Goal: Task Accomplishment & Management: Use online tool/utility

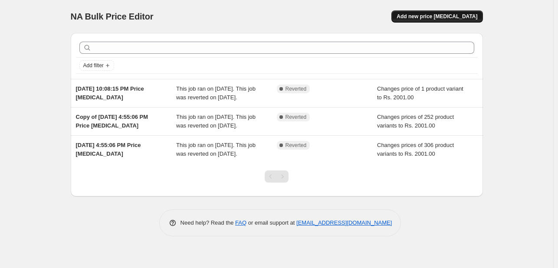
click at [445, 14] on span "Add new price change job" at bounding box center [436, 16] width 81 height 7
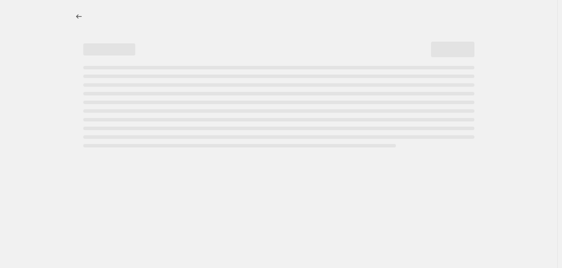
select select "percentage"
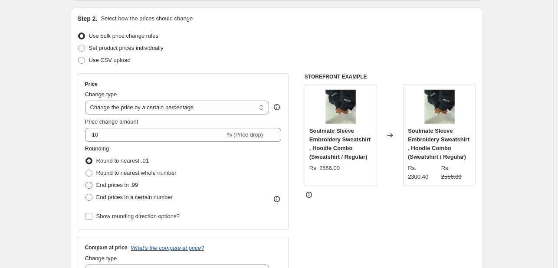
scroll to position [115, 0]
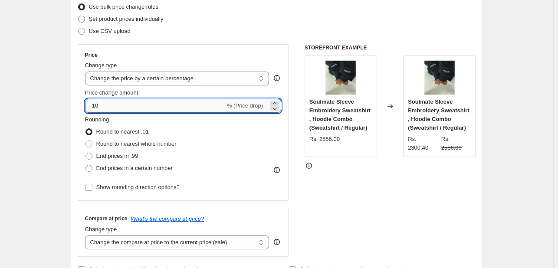
click at [125, 108] on input "-10" at bounding box center [155, 106] width 140 height 14
type input "-1"
type input "0"
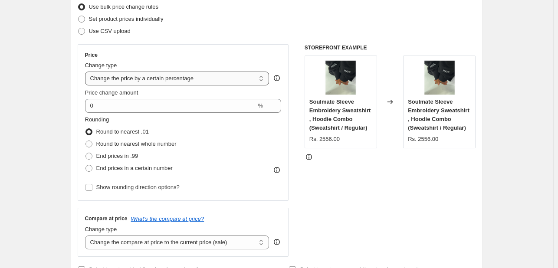
click at [133, 80] on select "Change the price to a certain amount Change the price by a certain amount Chang…" at bounding box center [177, 79] width 184 height 14
select select "to"
click at [87, 72] on select "Change the price to a certain amount Change the price by a certain amount Chang…" at bounding box center [177, 79] width 184 height 14
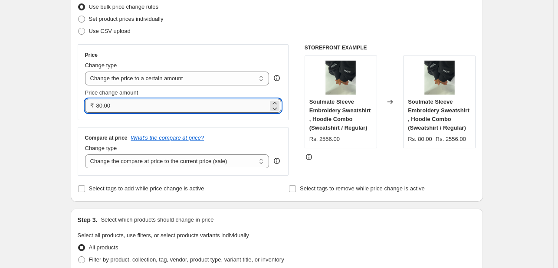
click at [156, 107] on input "80.00" at bounding box center [182, 106] width 172 height 14
type input "8"
type input "2001.00"
click at [203, 163] on select "Change the compare at price to the current price (sale) Change the compare at p…" at bounding box center [177, 161] width 184 height 14
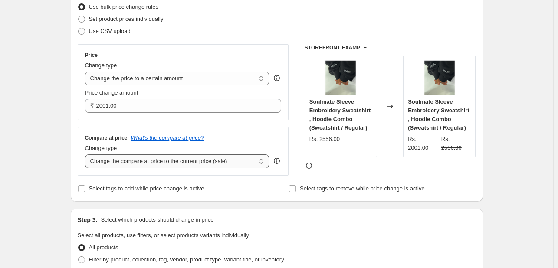
click at [203, 163] on select "Change the compare at price to the current price (sale) Change the compare at p…" at bounding box center [177, 161] width 184 height 14
select select "to"
click at [87, 154] on select "Change the compare at price to the current price (sale) Change the compare at p…" at bounding box center [177, 161] width 184 height 14
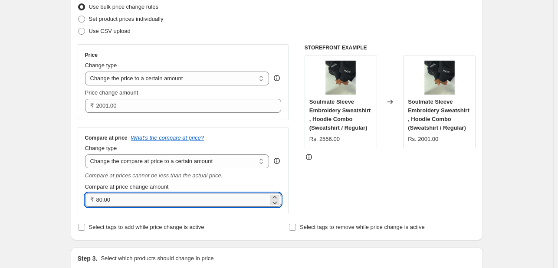
click at [142, 200] on input "80.00" at bounding box center [182, 200] width 172 height 14
type input "8"
type input "4002.00"
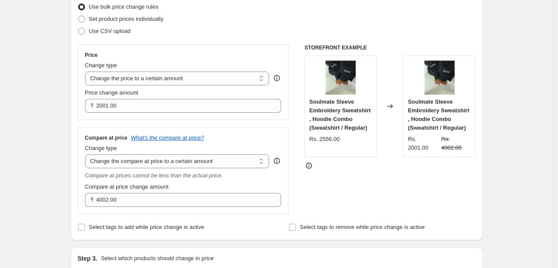
click at [198, 180] on div "Compare at price What's the compare at price? Change type Change the compare at…" at bounding box center [183, 170] width 196 height 72
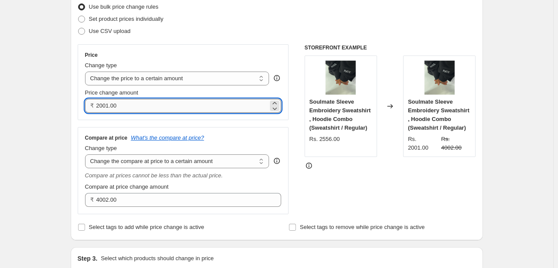
click at [108, 108] on input "2001.00" at bounding box center [182, 106] width 172 height 14
click at [109, 107] on input "2001.00" at bounding box center [182, 106] width 172 height 14
type input "2002.00"
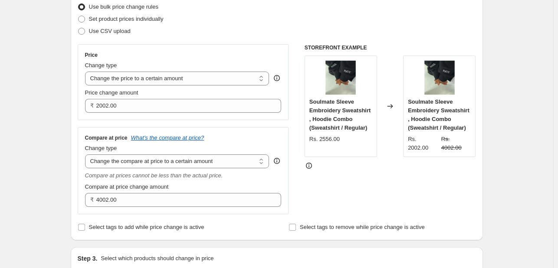
click at [117, 117] on div "Price Change type Change the price to a certain amount Change the price by a ce…" at bounding box center [183, 82] width 211 height 76
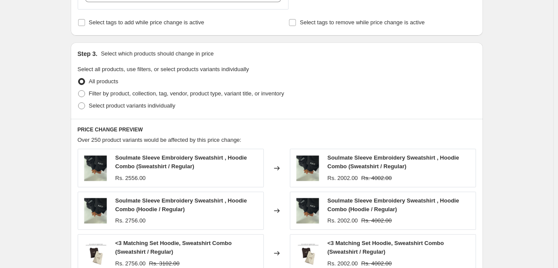
scroll to position [347, 0]
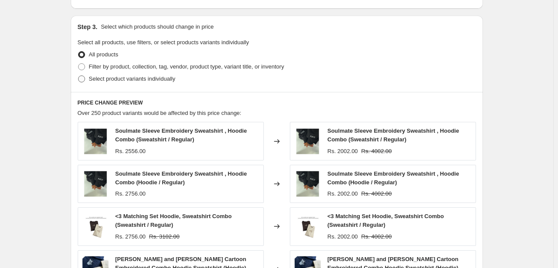
click at [106, 80] on span "Select product variants individually" at bounding box center [132, 78] width 86 height 7
click at [78, 76] on input "Select product variants individually" at bounding box center [78, 75] width 0 height 0
radio input "true"
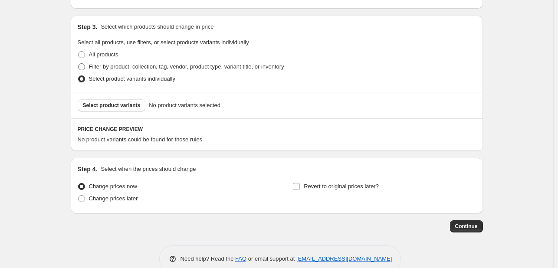
click at [125, 65] on span "Filter by product, collection, tag, vendor, product type, variant title, or inv…" at bounding box center [186, 66] width 195 height 7
click at [78, 64] on input "Filter by product, collection, tag, vendor, product type, variant title, or inv…" at bounding box center [78, 63] width 0 height 0
radio input "true"
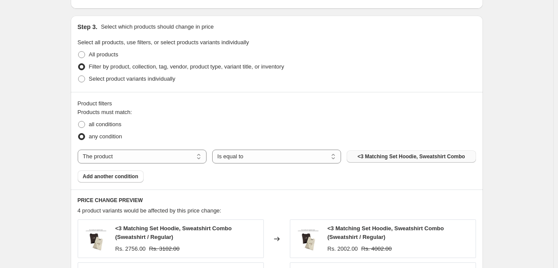
click at [378, 156] on span "<3 Matching Set Hoodie, Sweatshirt Combo" at bounding box center [411, 156] width 108 height 7
click at [153, 156] on select "The product The product's collection The product's tag The product's vendor The…" at bounding box center [142, 157] width 129 height 14
select select "collection"
click at [329, 158] on select "Is equal to Is not equal to" at bounding box center [276, 157] width 129 height 14
click at [327, 156] on select "Is equal to Is not equal to" at bounding box center [276, 157] width 129 height 14
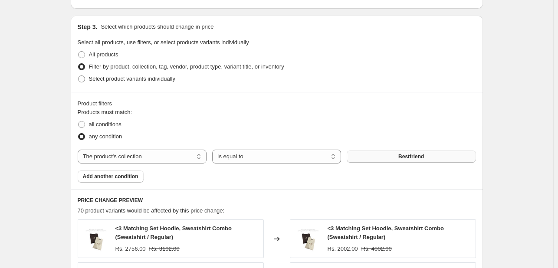
click at [386, 163] on button "Bestfriend" at bounding box center [410, 156] width 129 height 12
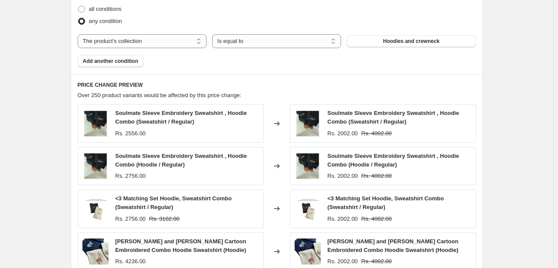
scroll to position [667, 0]
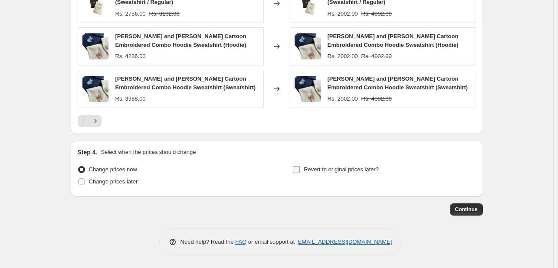
click at [295, 171] on input "Revert to original prices later?" at bounding box center [296, 169] width 7 height 7
checkbox input "true"
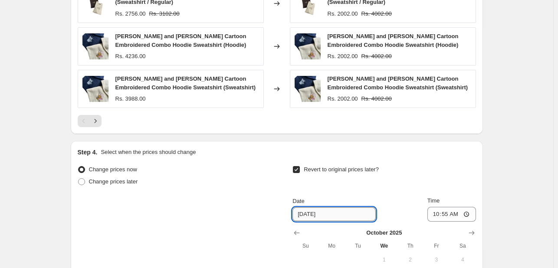
click at [304, 215] on input "10/22/2025" at bounding box center [333, 214] width 83 height 14
click at [312, 215] on input "18/22/2025" at bounding box center [333, 214] width 83 height 14
click at [306, 215] on input "18/22/2025" at bounding box center [333, 214] width 83 height 14
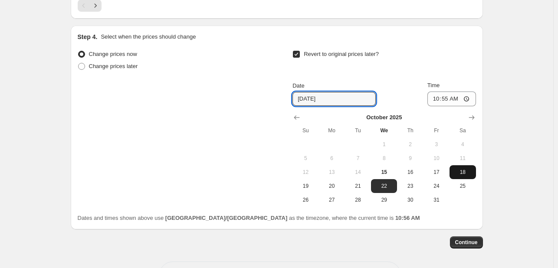
click at [458, 176] on button "18" at bounding box center [462, 172] width 26 height 14
type input "10/18/2025"
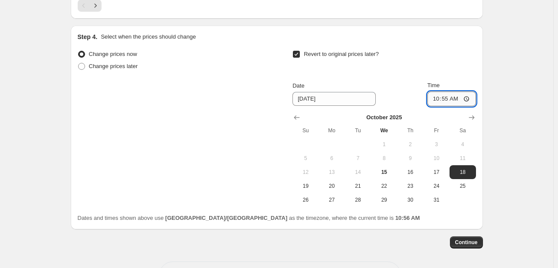
click at [468, 99] on input "10:55" at bounding box center [451, 98] width 49 height 15
type input "11:59"
click at [406, 81] on div "Date 10/18/2025 Time 11:59" at bounding box center [383, 93] width 183 height 25
click at [470, 243] on span "Continue" at bounding box center [466, 242] width 23 height 7
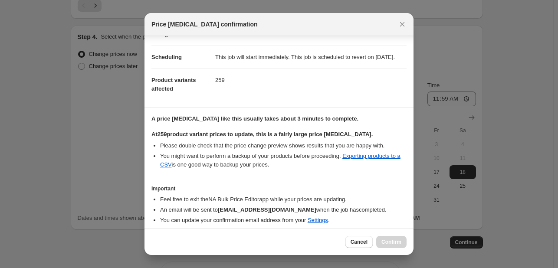
scroll to position [99, 0]
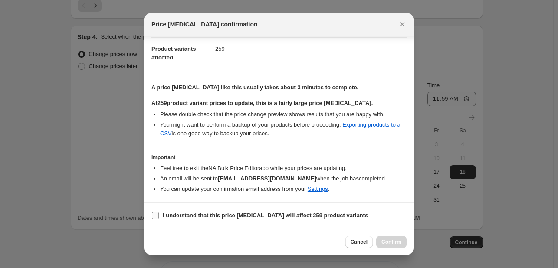
click at [155, 217] on input "I understand that this price change job will affect 259 product variants" at bounding box center [155, 215] width 7 height 7
checkbox input "true"
click at [390, 244] on span "Confirm" at bounding box center [391, 241] width 20 height 7
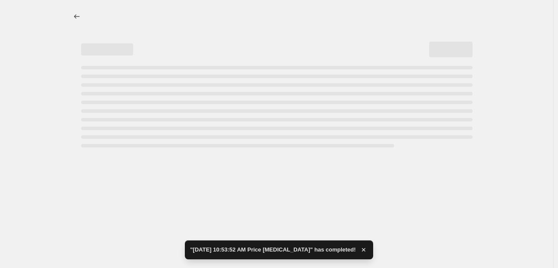
select select "to"
select select "collection"
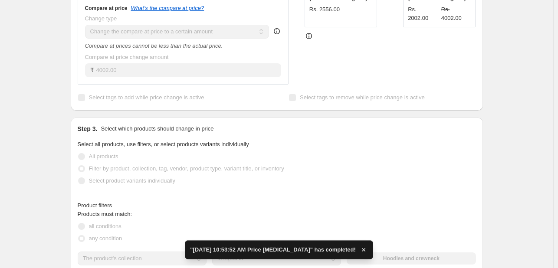
scroll to position [347, 0]
